Goal: Transaction & Acquisition: Book appointment/travel/reservation

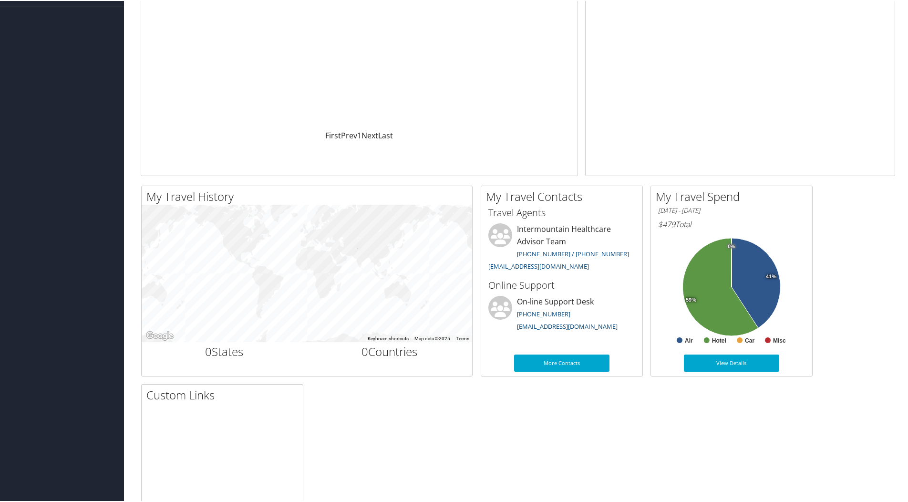
scroll to position [143, 0]
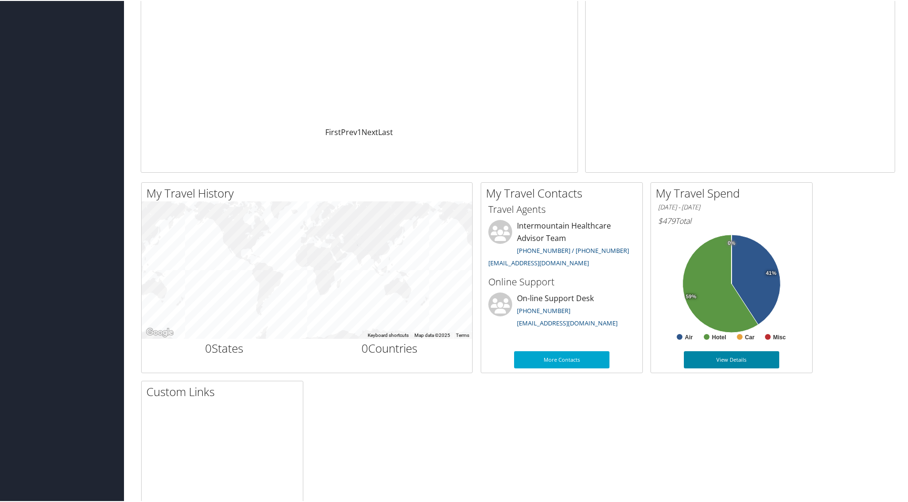
click at [730, 358] on link "View Details" at bounding box center [731, 358] width 95 height 17
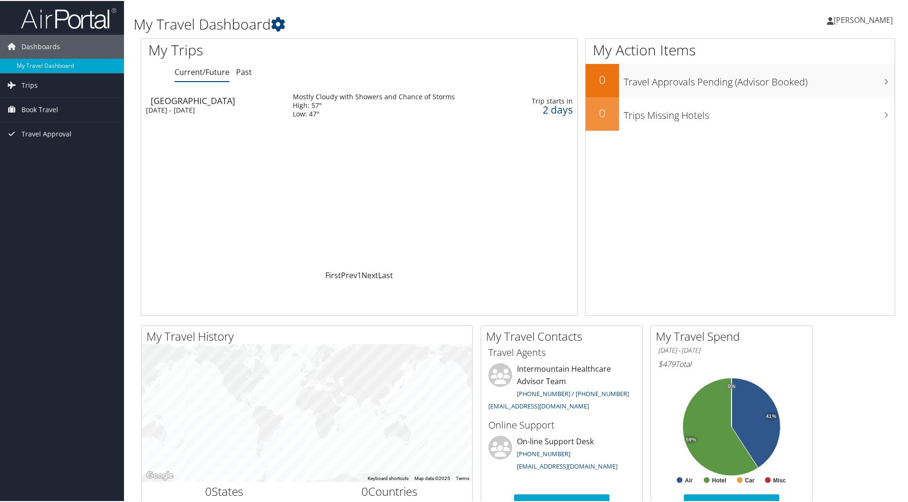
click at [186, 100] on div "[GEOGRAPHIC_DATA]" at bounding box center [217, 99] width 133 height 9
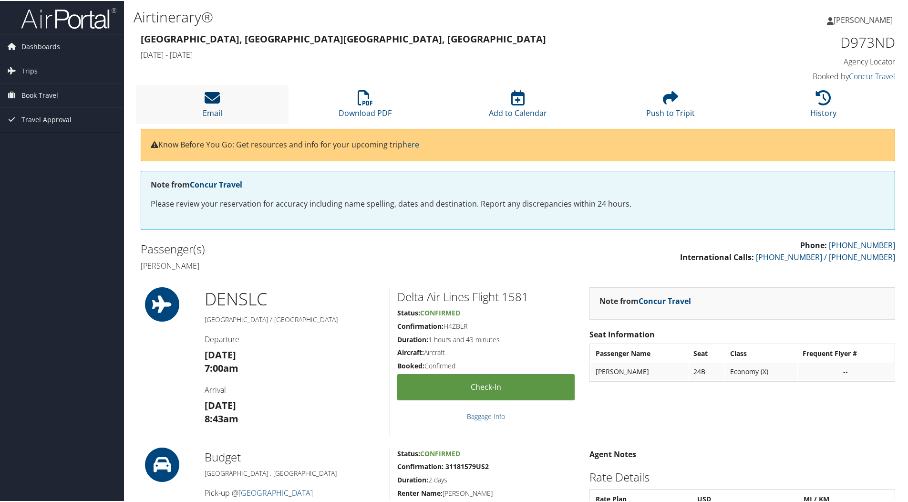
click at [208, 102] on icon at bounding box center [212, 96] width 15 height 15
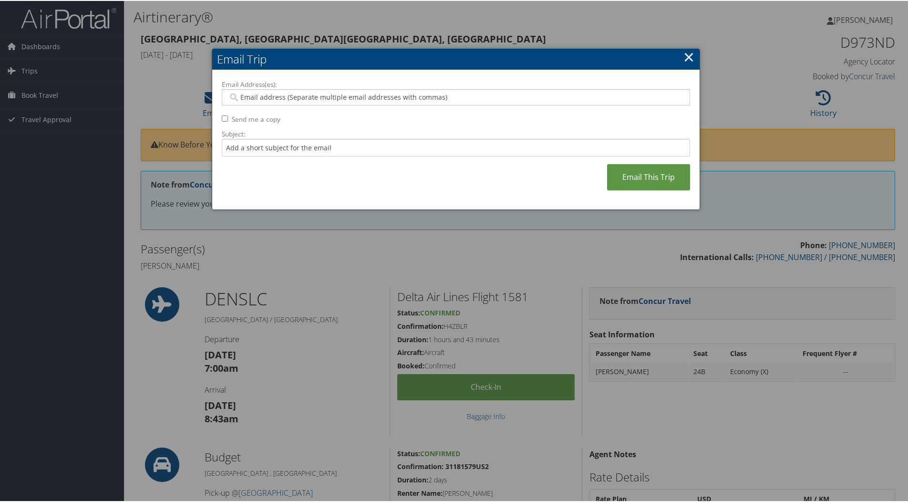
click at [249, 95] on input "Email Address(es):" at bounding box center [455, 97] width 455 height 10
type input "italianblue@comcast.net"
click at [228, 149] on input "Subject:" at bounding box center [456, 147] width 468 height 18
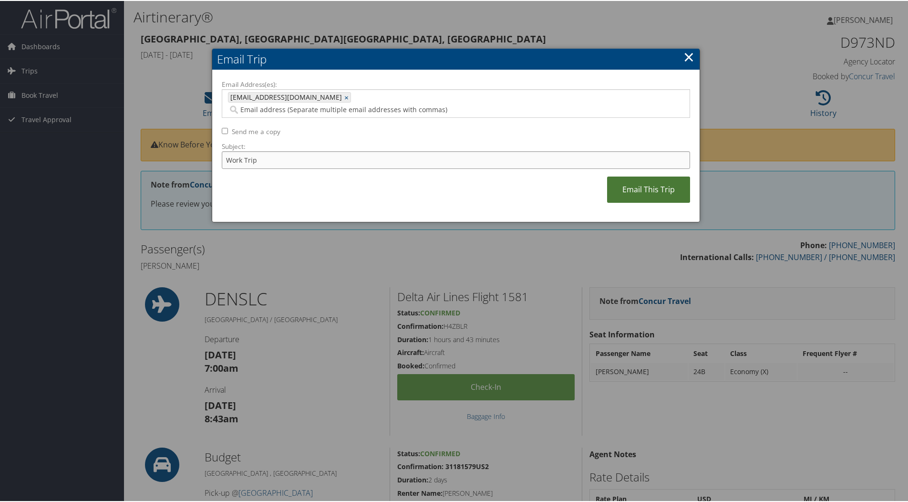
type input "Work Trip"
click at [642, 177] on link "Email This Trip" at bounding box center [648, 188] width 83 height 26
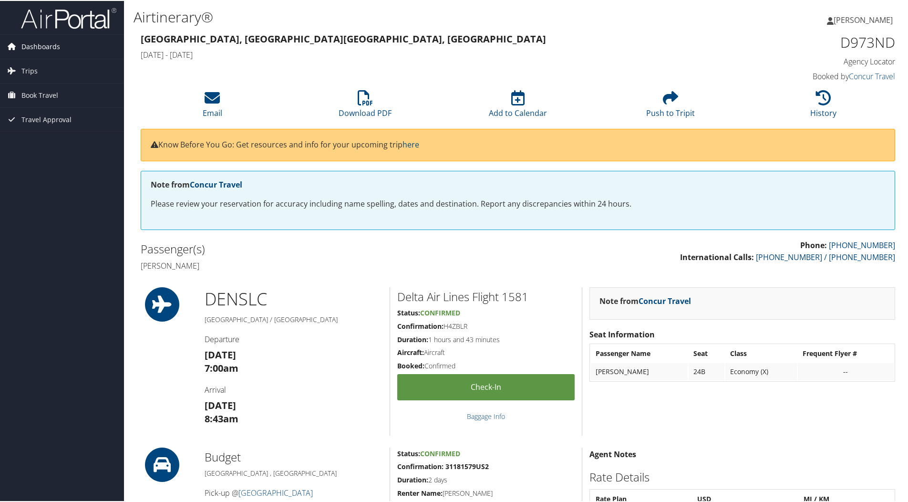
click at [32, 48] on span "Dashboards" at bounding box center [40, 46] width 39 height 24
click at [39, 65] on link "My Travel Dashboard" at bounding box center [62, 65] width 124 height 14
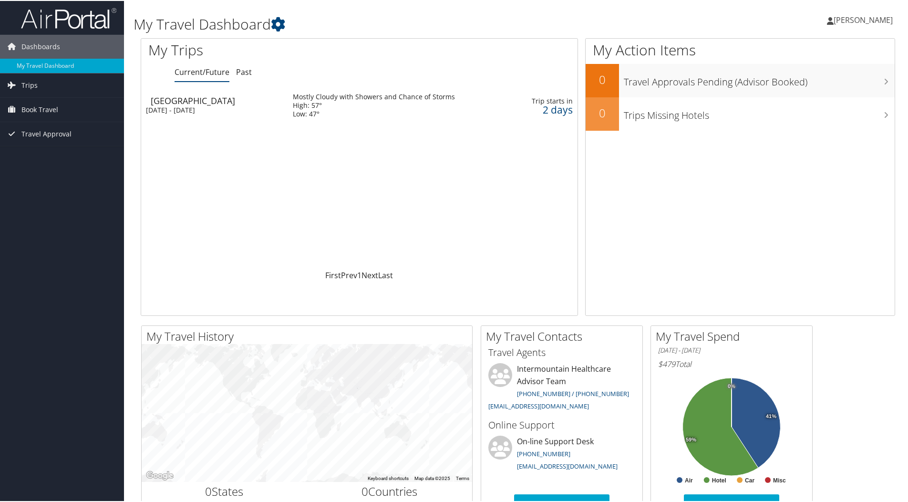
click at [833, 21] on icon at bounding box center [830, 20] width 7 height 8
click at [798, 156] on link "Sign Out" at bounding box center [837, 155] width 106 height 16
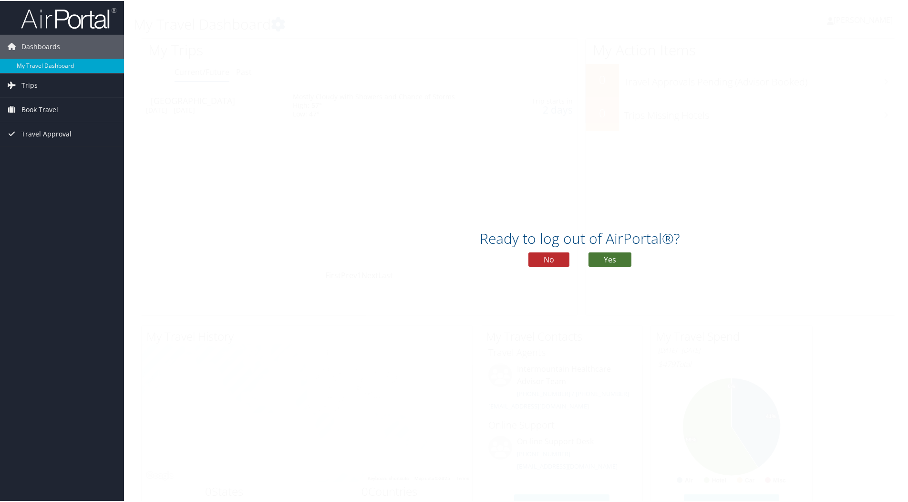
click at [600, 258] on button "Yes" at bounding box center [609, 258] width 43 height 14
